Goal: Register for event/course

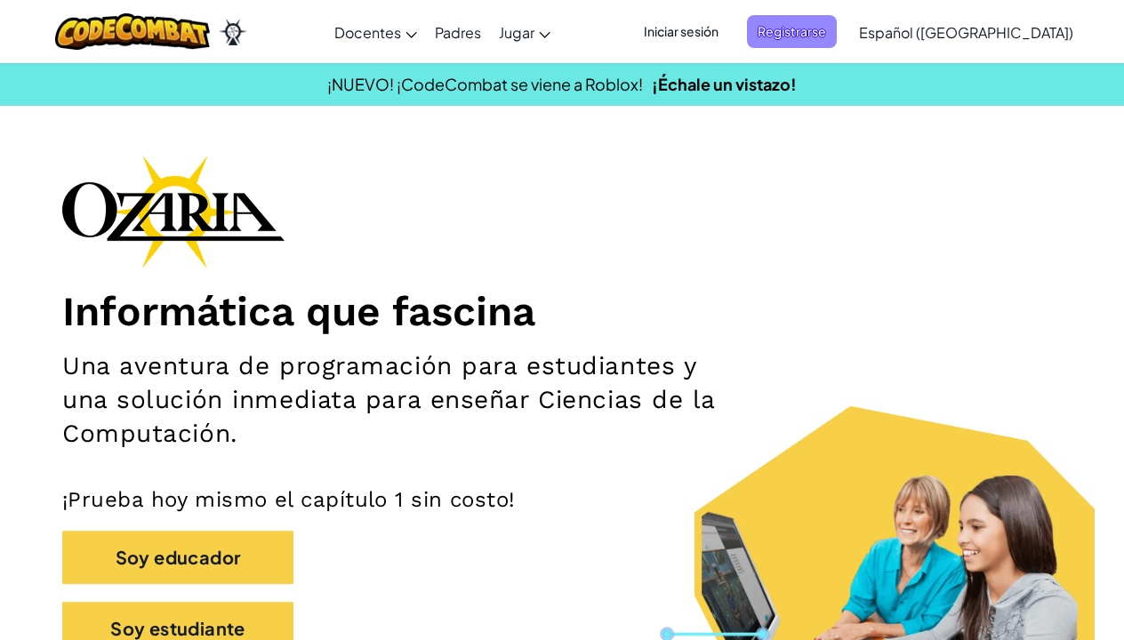
click at [810, 40] on span "Registrarse" at bounding box center [792, 31] width 90 height 33
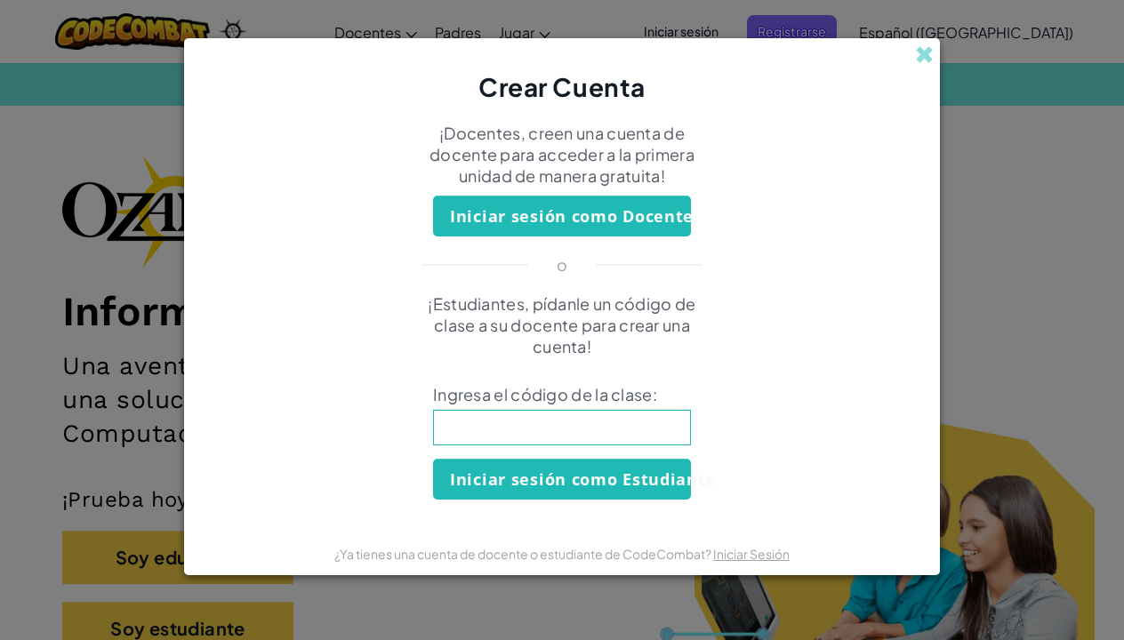
click at [589, 431] on input at bounding box center [562, 428] width 258 height 36
type input "crashpagedesk"
click at [562, 479] on button "Iniciar sesión como Estudiante" at bounding box center [562, 479] width 258 height 41
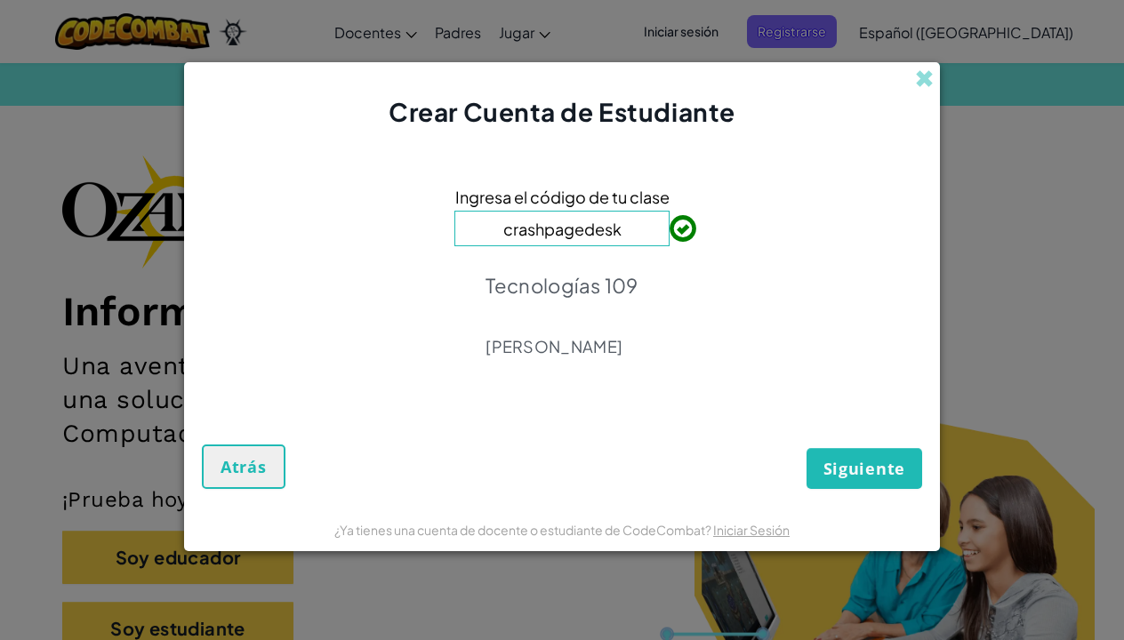
click at [884, 472] on span "Siguiente" at bounding box center [864, 468] width 82 height 21
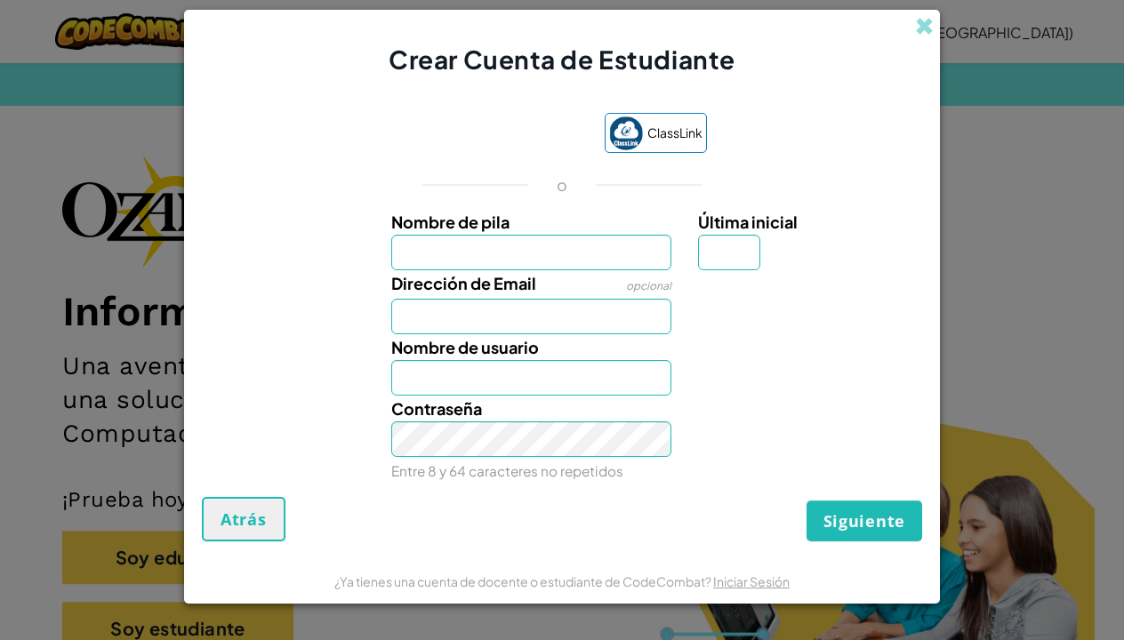
click at [538, 261] on input "Nombre de pila" at bounding box center [531, 253] width 281 height 36
click at [923, 20] on span at bounding box center [924, 26] width 19 height 19
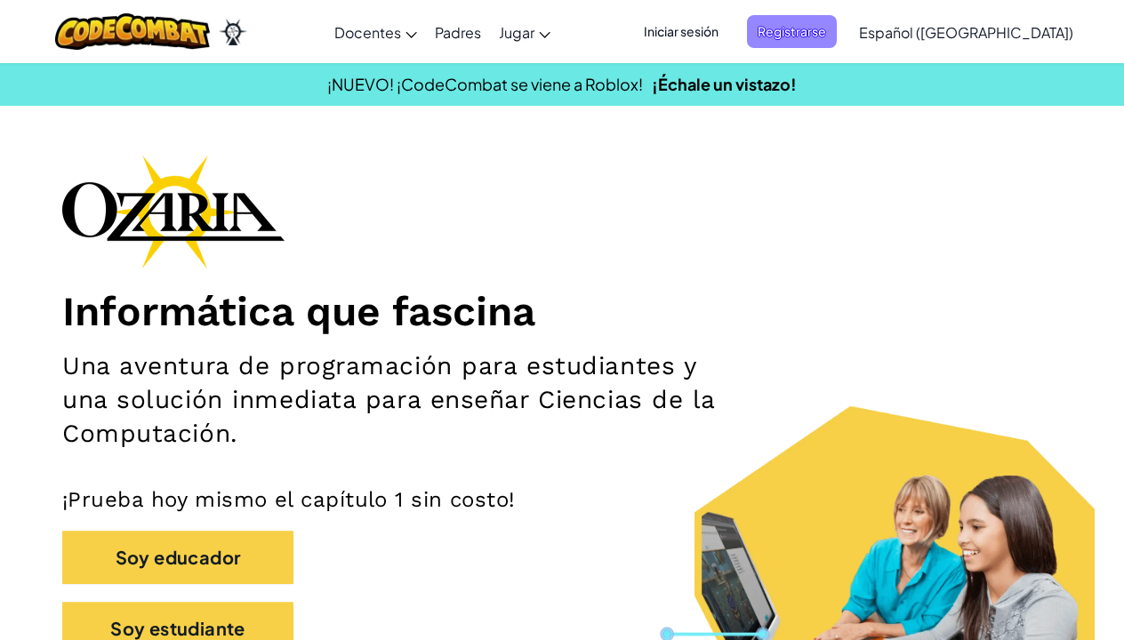
click at [836, 27] on span "Registrarse" at bounding box center [792, 31] width 90 height 33
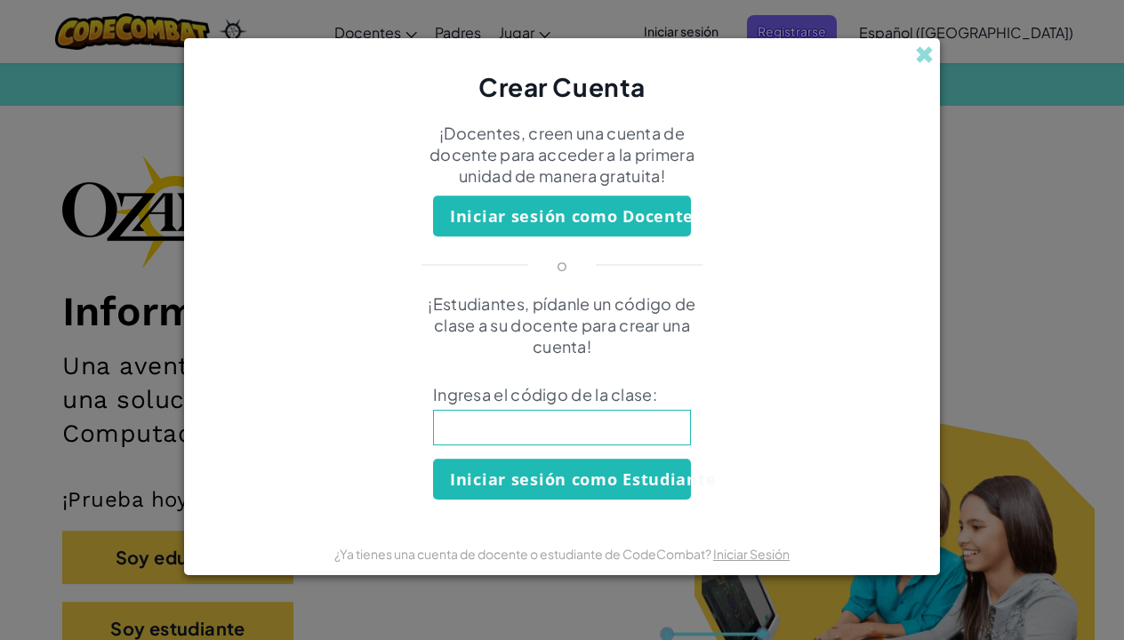
click at [585, 444] on input at bounding box center [562, 428] width 258 height 36
type input "crashpagedesk"
click at [627, 495] on button "Iniciar sesión como Estudiante" at bounding box center [562, 479] width 258 height 41
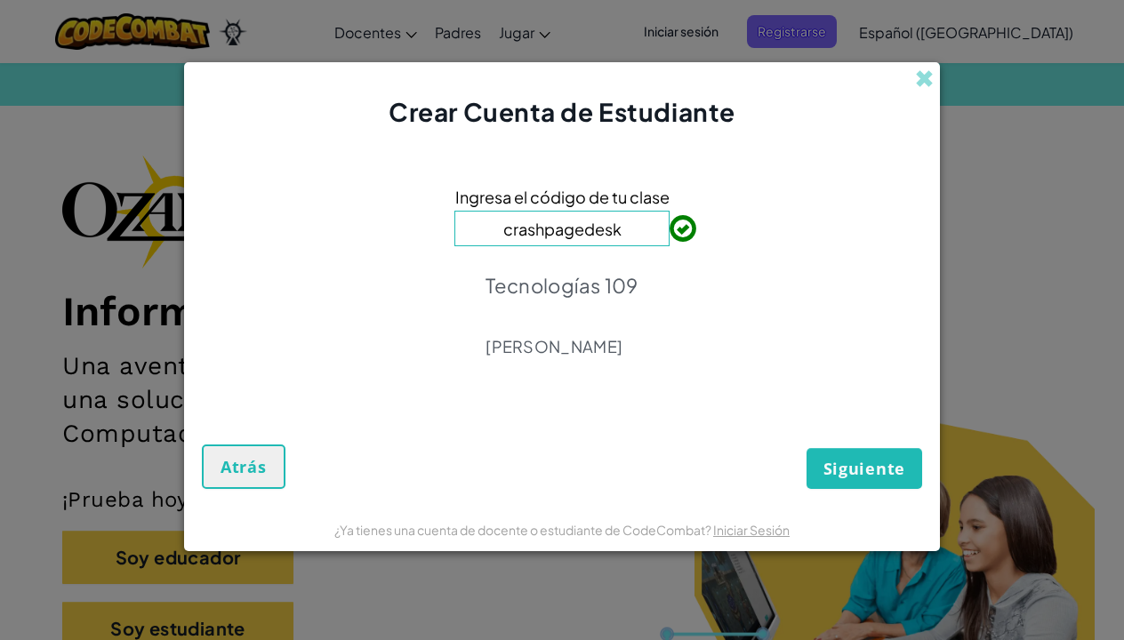
click at [905, 464] on button "Siguiente" at bounding box center [864, 468] width 116 height 41
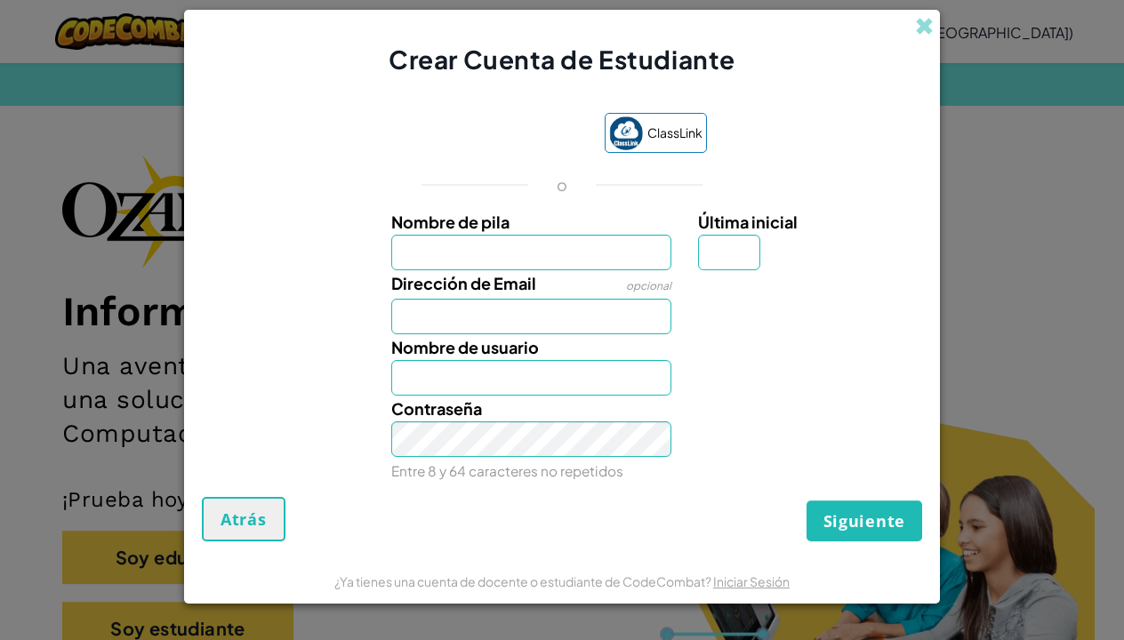
click at [540, 262] on input "Nombre de pila" at bounding box center [531, 253] width 281 height 36
type input "[PERSON_NAME]"
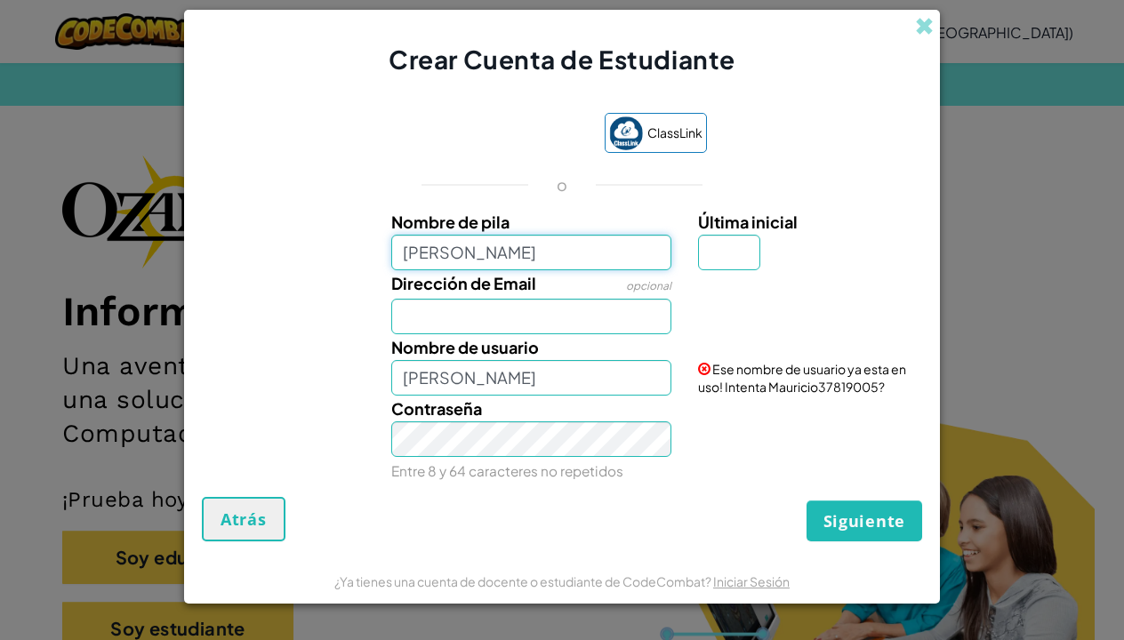
click at [533, 243] on input "[PERSON_NAME]" at bounding box center [531, 253] width 281 height 36
type input "[PERSON_NAME]?"
click at [561, 337] on div "Nombre de usuario [PERSON_NAME]?" at bounding box center [532, 364] width 308 height 61
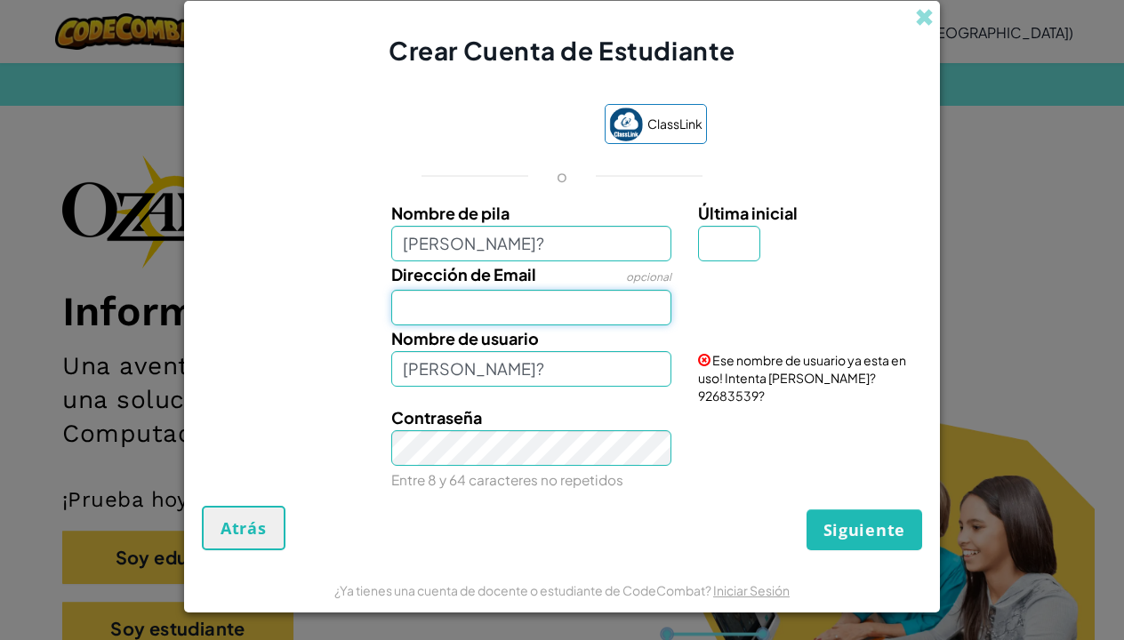
click at [561, 319] on input "Dirección de Email" at bounding box center [531, 308] width 281 height 36
click at [555, 255] on input "[PERSON_NAME]?" at bounding box center [531, 244] width 281 height 36
click at [555, 255] on input "mauriciov" at bounding box center [531, 244] width 281 height 36
type input "[PERSON_NAME]-1"
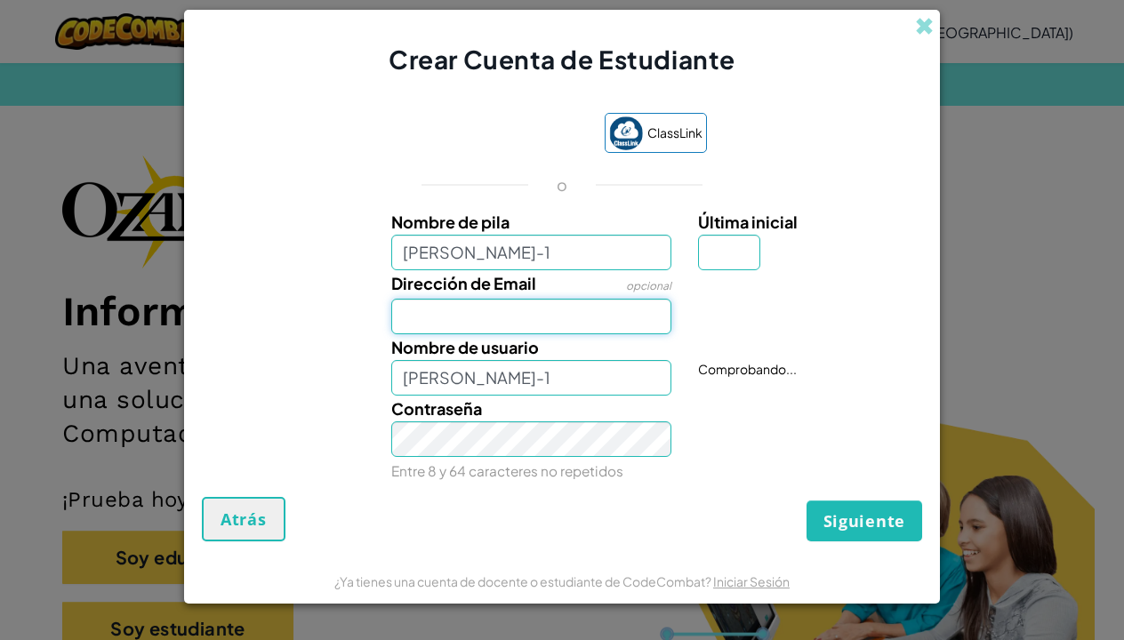
click at [565, 315] on input "Dirección de Email" at bounding box center [531, 317] width 281 height 36
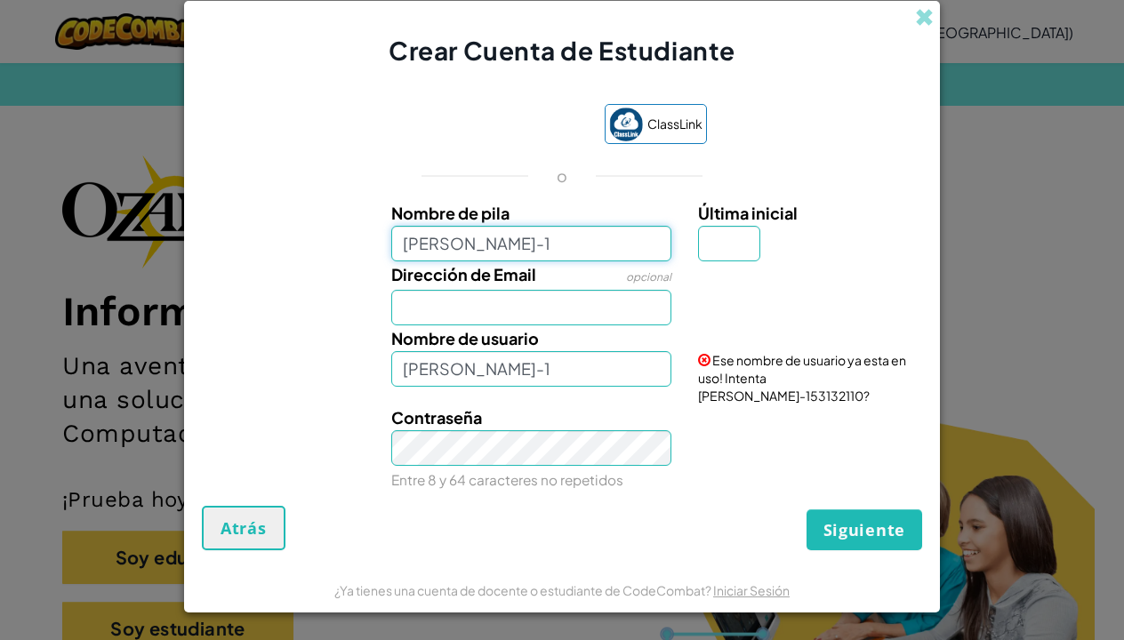
click at [540, 243] on input "[PERSON_NAME]-1" at bounding box center [531, 244] width 281 height 36
type input "[PERSON_NAME]-2010"
click at [514, 309] on input "Dirección de Email" at bounding box center [531, 308] width 281 height 36
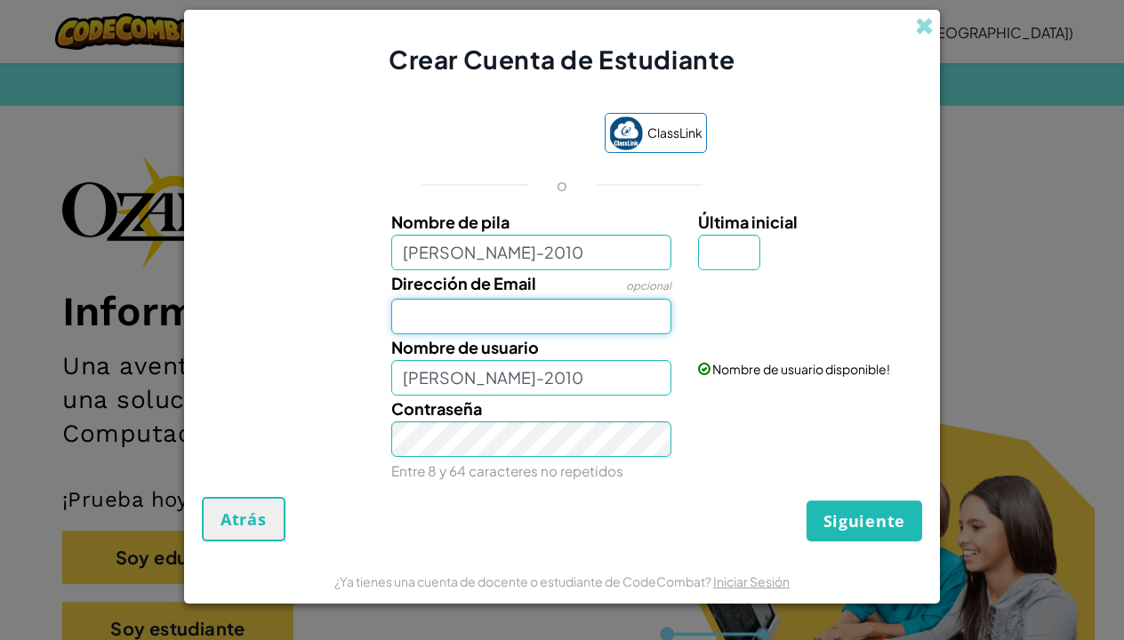
click at [487, 312] on input "Dirección de Email" at bounding box center [531, 317] width 281 height 36
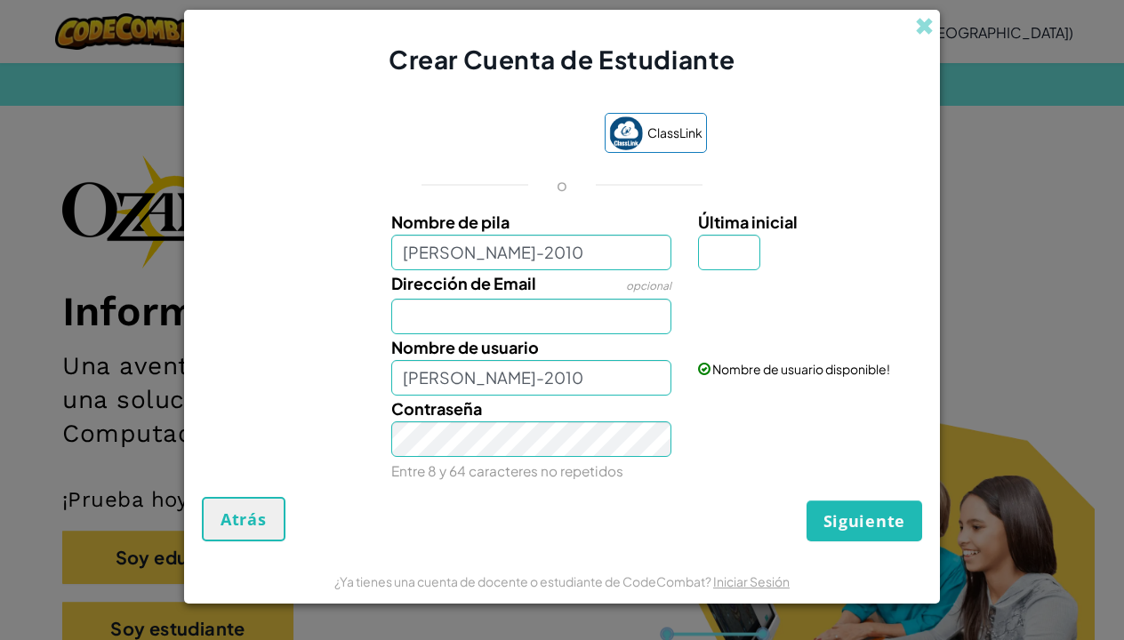
click at [507, 420] on div "Contraseña Entre 8 y 64 caracteres no repetidos" at bounding box center [532, 440] width 308 height 88
click at [865, 511] on span "Siguiente" at bounding box center [864, 520] width 82 height 21
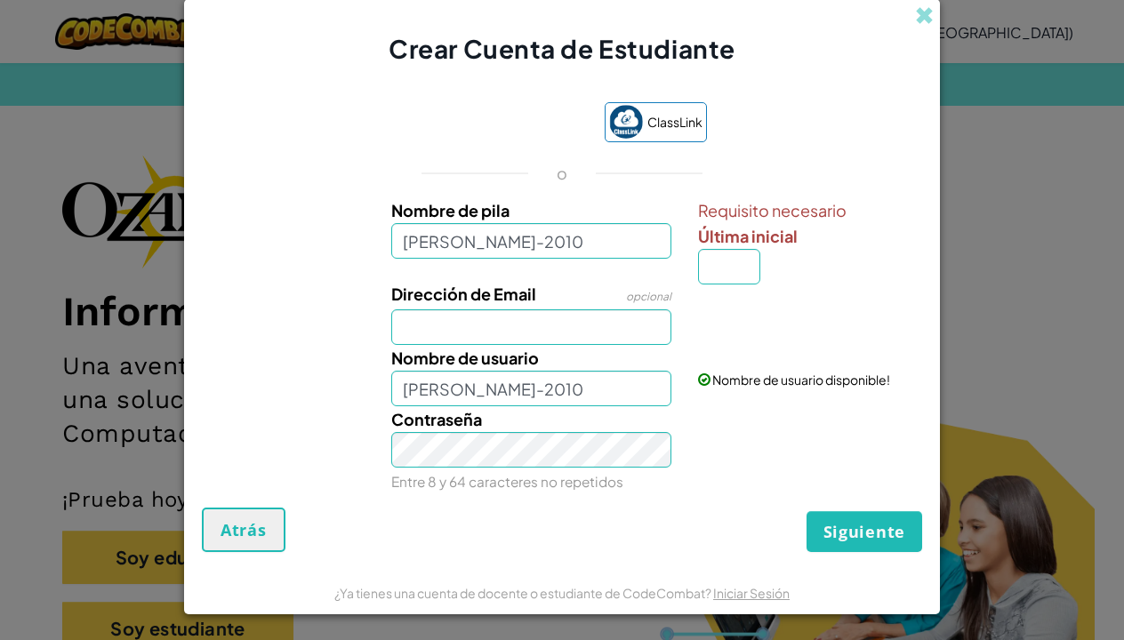
click at [874, 540] on span "Siguiente" at bounding box center [864, 531] width 82 height 21
click at [731, 269] on input "Última inicial" at bounding box center [729, 267] width 62 height 36
type input "z"
type input "[PERSON_NAME]-2010Z"
click at [854, 547] on button "Siguiente" at bounding box center [864, 531] width 116 height 41
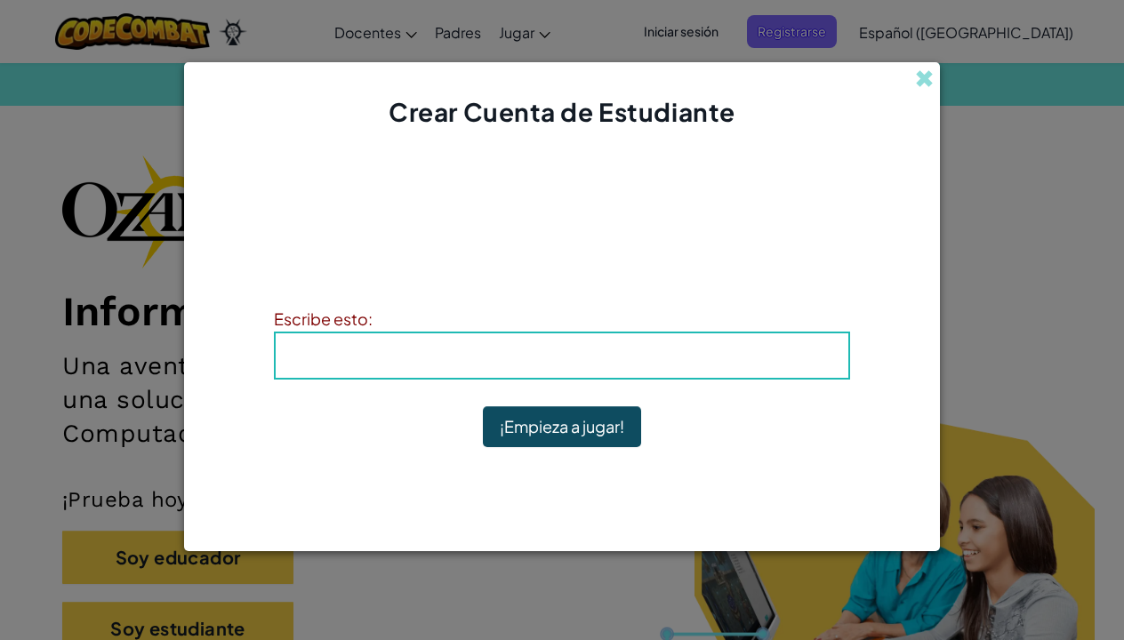
click at [569, 426] on button "¡Empieza a jugar!" at bounding box center [562, 426] width 158 height 41
